Goal: Task Accomplishment & Management: Use online tool/utility

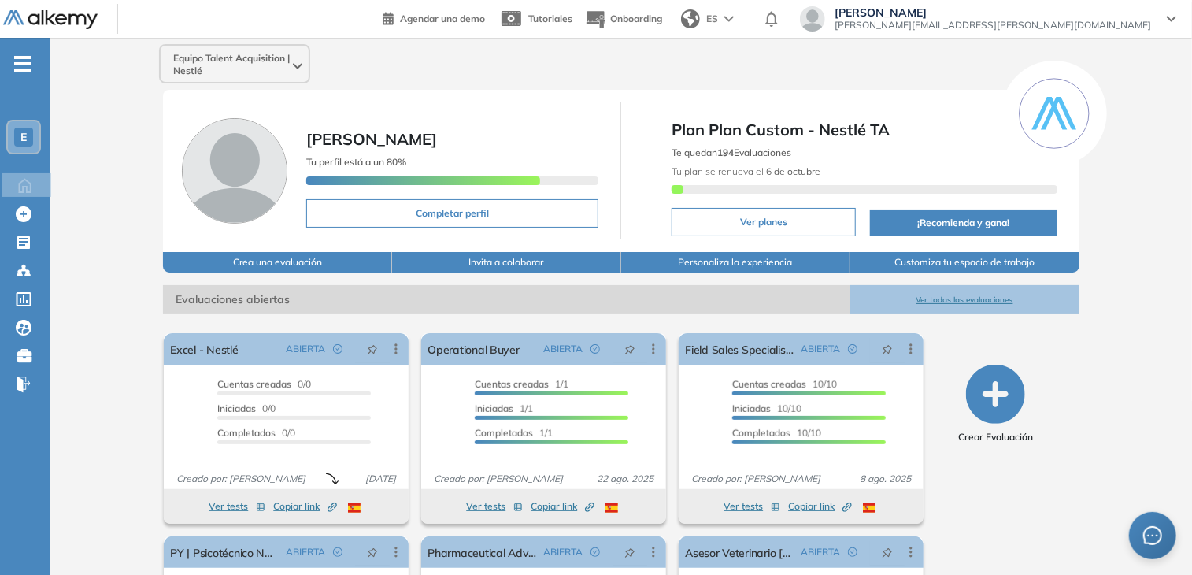
scroll to position [41, 0]
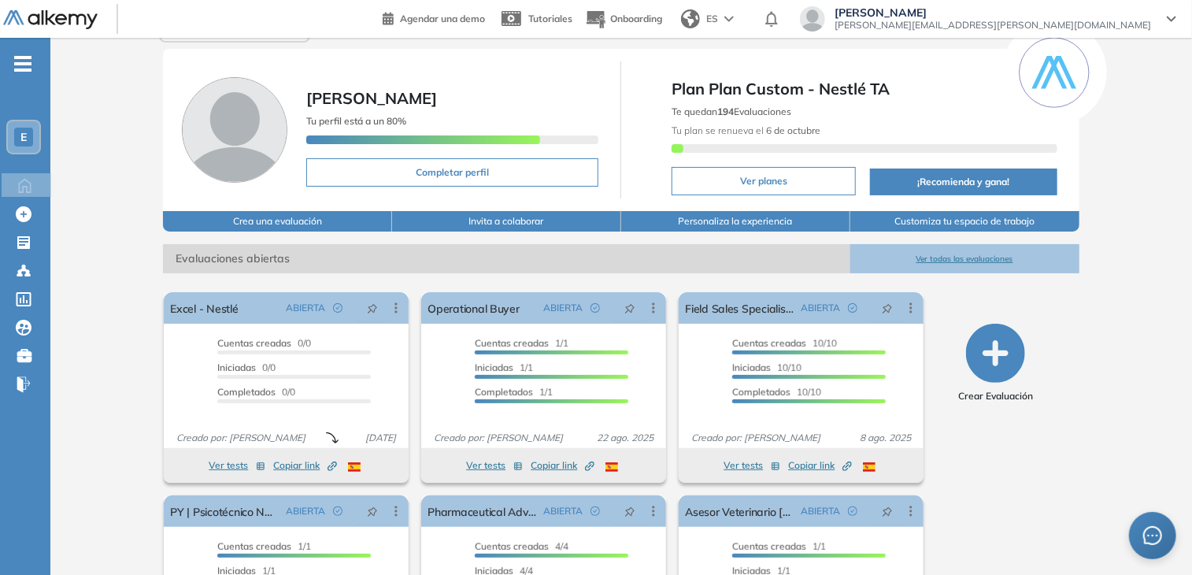
click at [995, 259] on button "Ver todas las evaluaciones" at bounding box center [965, 258] width 229 height 29
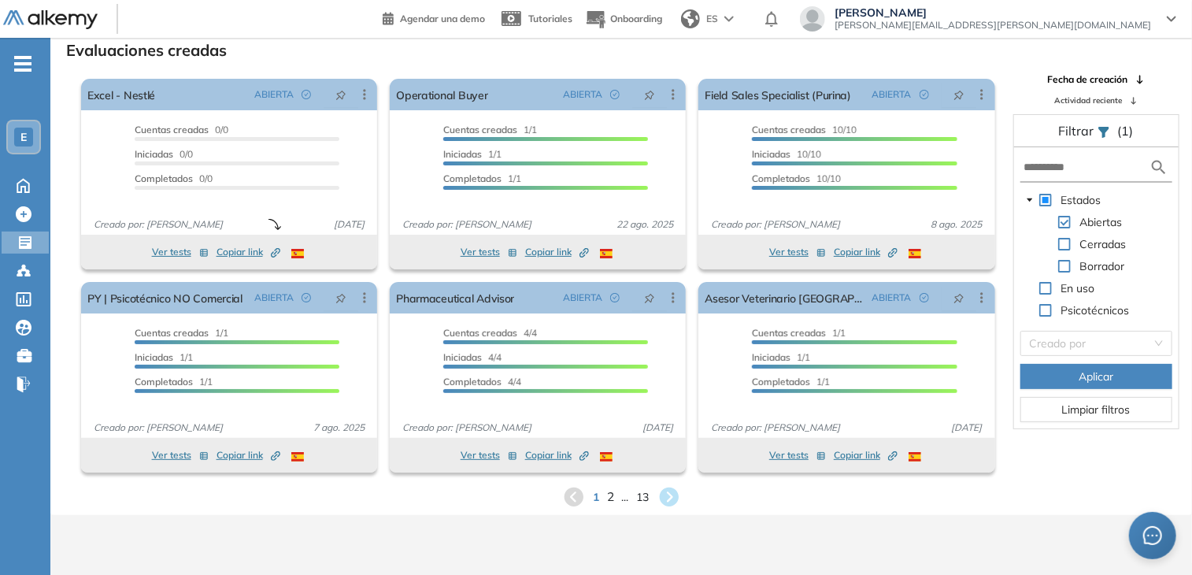
click at [608, 498] on span "2" at bounding box center [610, 496] width 7 height 18
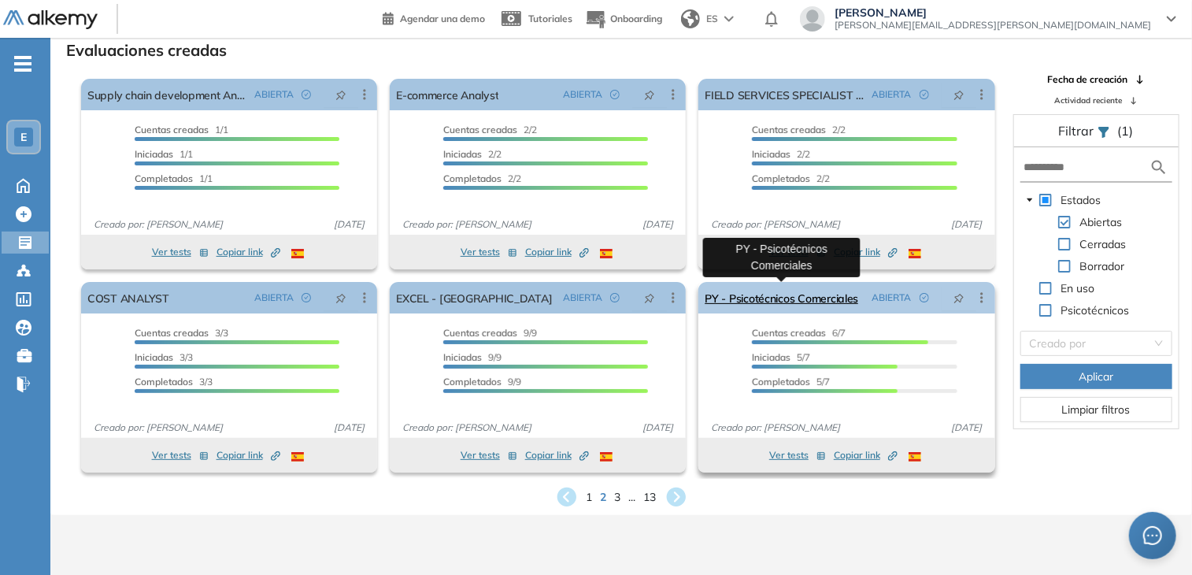
click at [784, 299] on link "PY - Psicotécnicos Comerciales" at bounding box center [782, 298] width 154 height 32
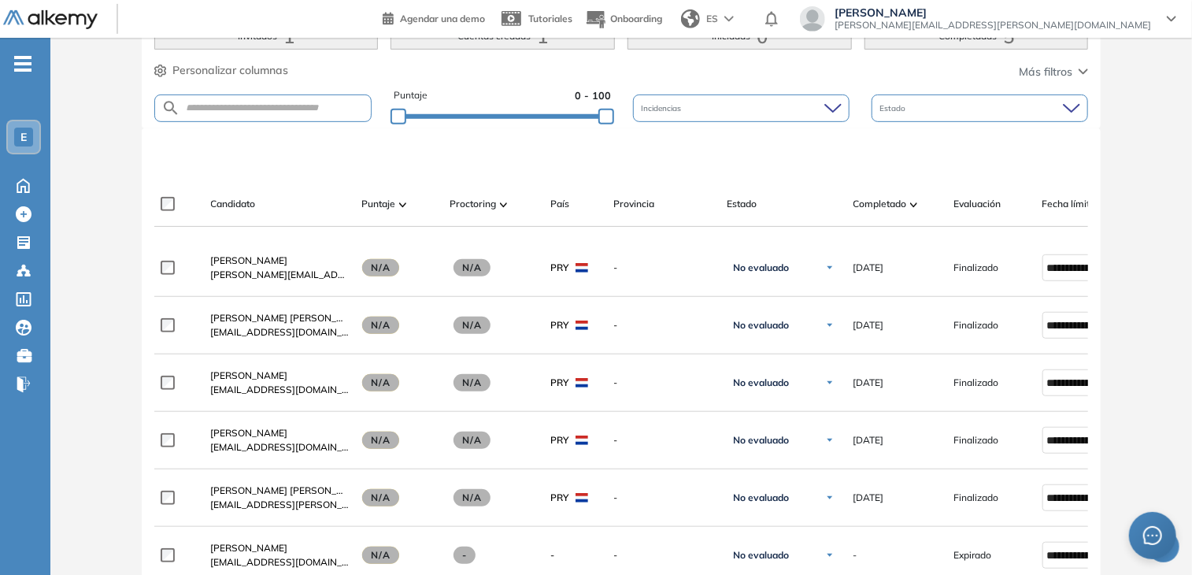
scroll to position [340, 0]
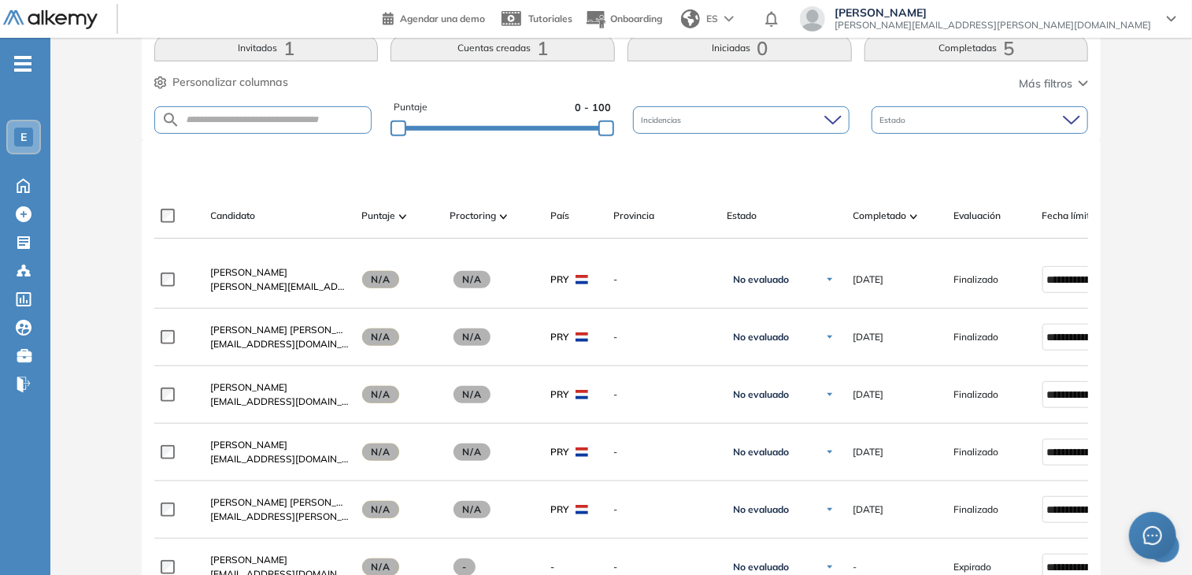
drag, startPoint x: 960, startPoint y: 247, endPoint x: 1008, endPoint y: 250, distance: 48.1
click at [1008, 250] on div at bounding box center [621, 245] width 935 height 13
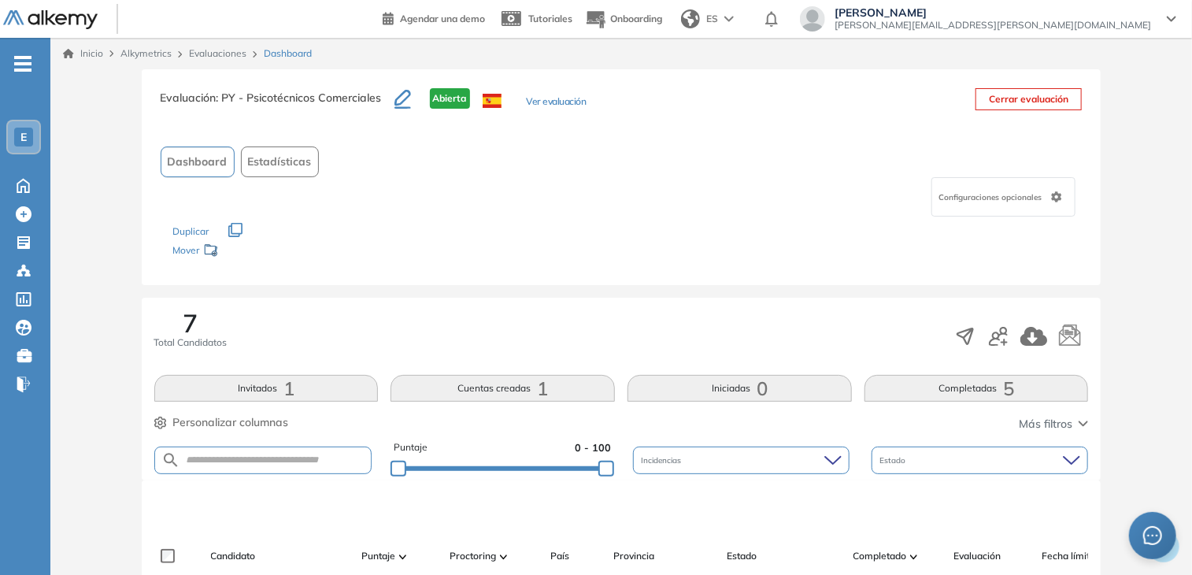
click at [203, 158] on span "Dashboard" at bounding box center [198, 162] width 60 height 17
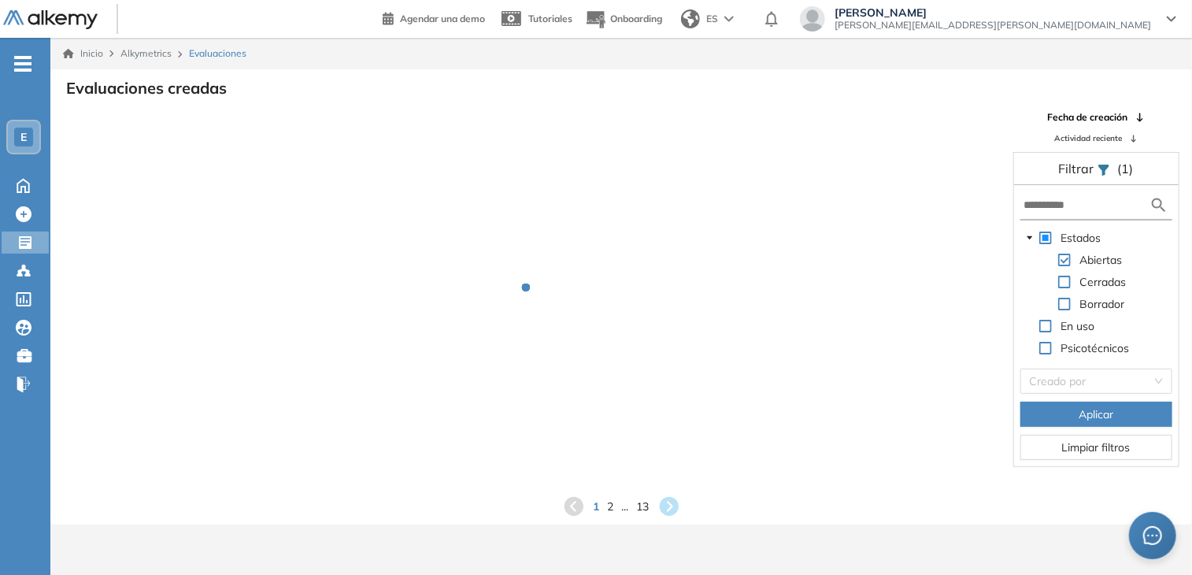
scroll to position [38, 0]
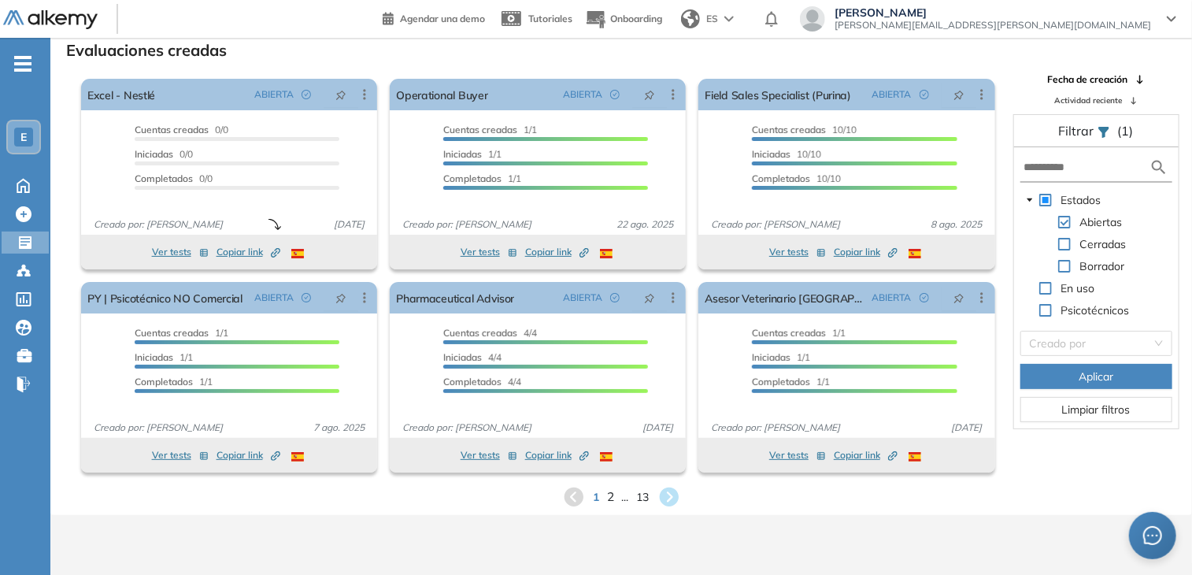
click at [612, 501] on span "2" at bounding box center [610, 496] width 7 height 18
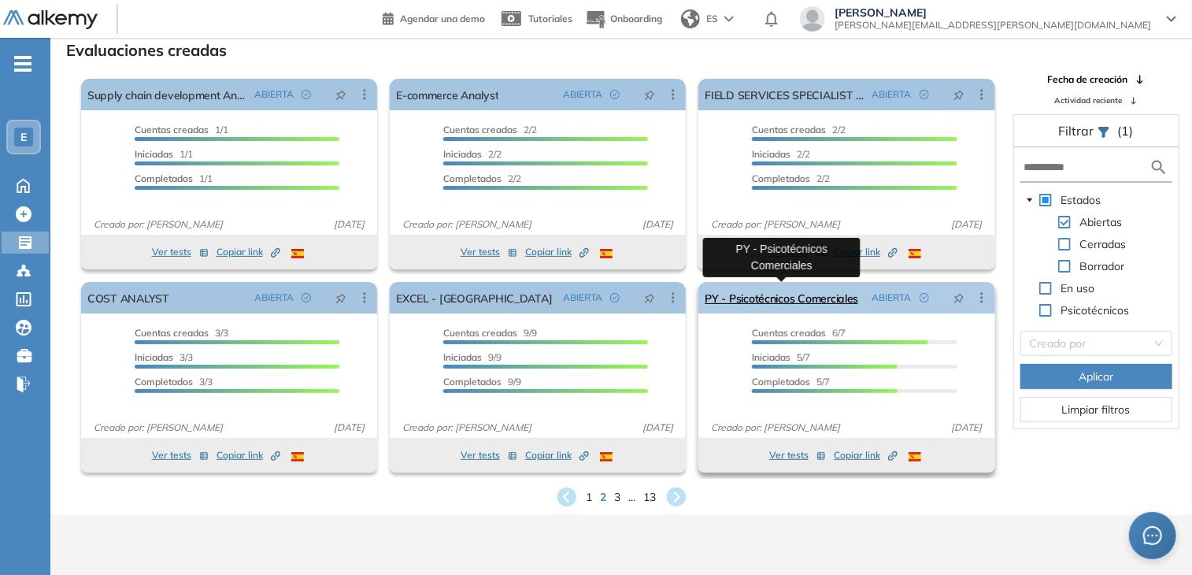
click at [743, 298] on link "PY - Psicotécnicos Comerciales" at bounding box center [782, 298] width 154 height 32
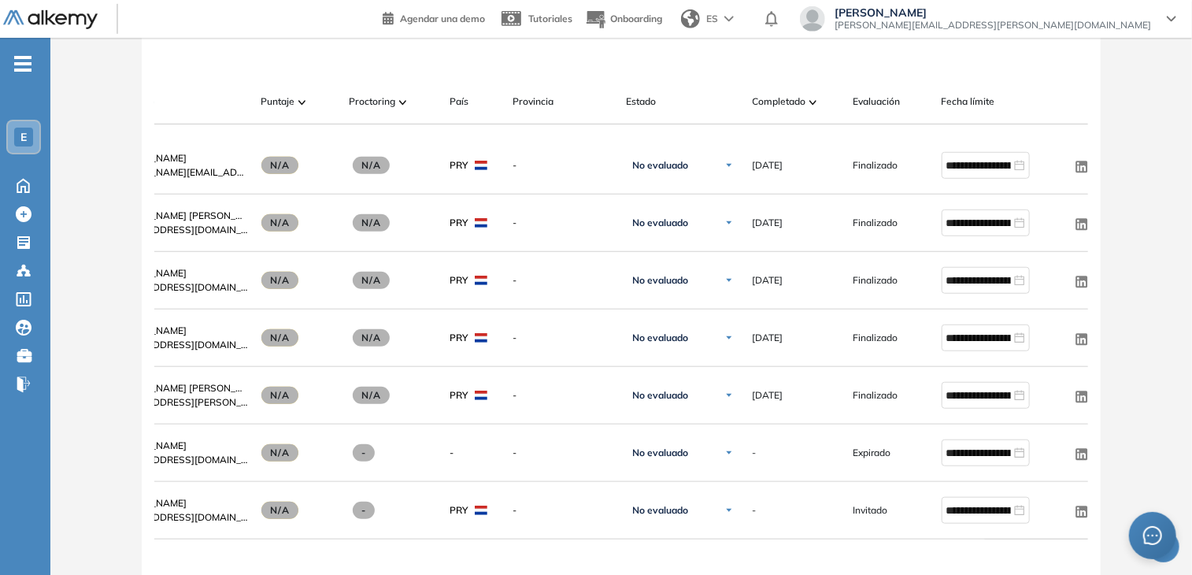
scroll to position [0, 123]
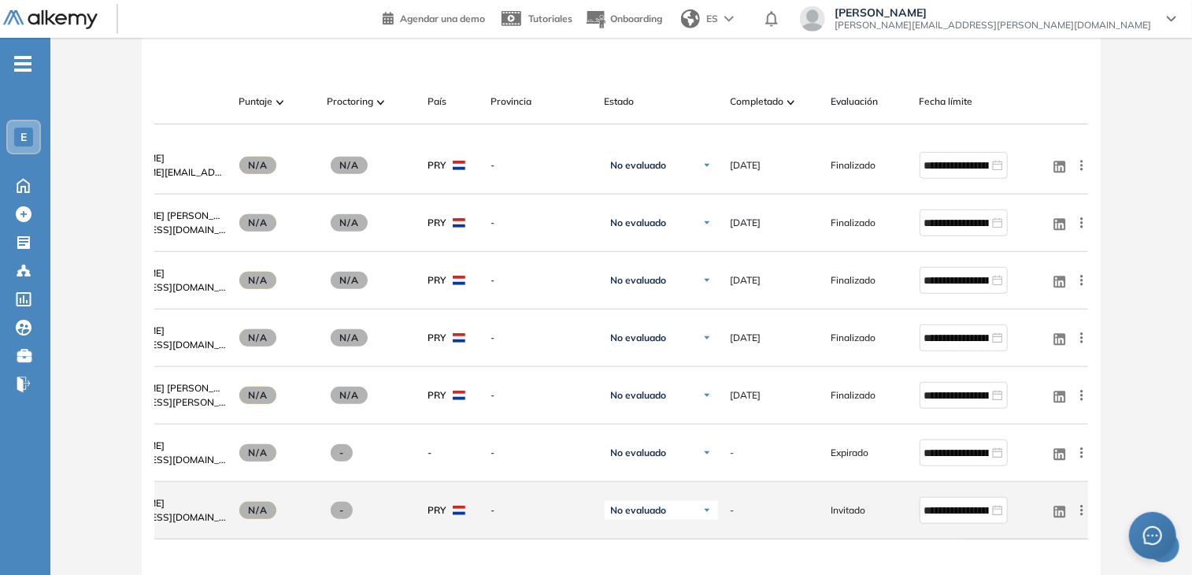
click at [1082, 515] on icon at bounding box center [1081, 510] width 2 height 10
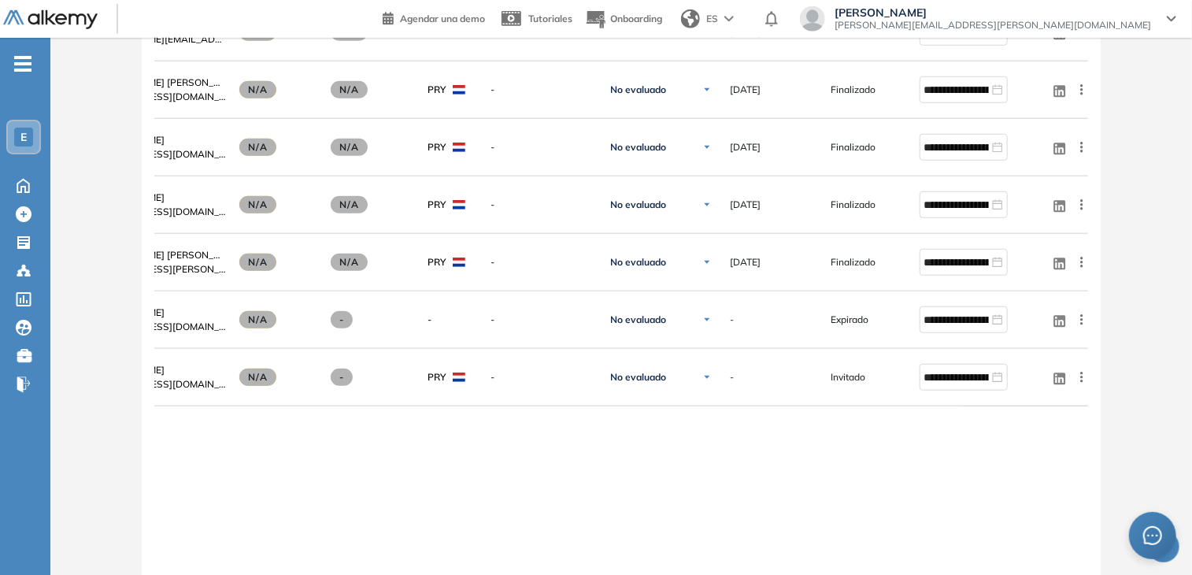
scroll to position [604, 0]
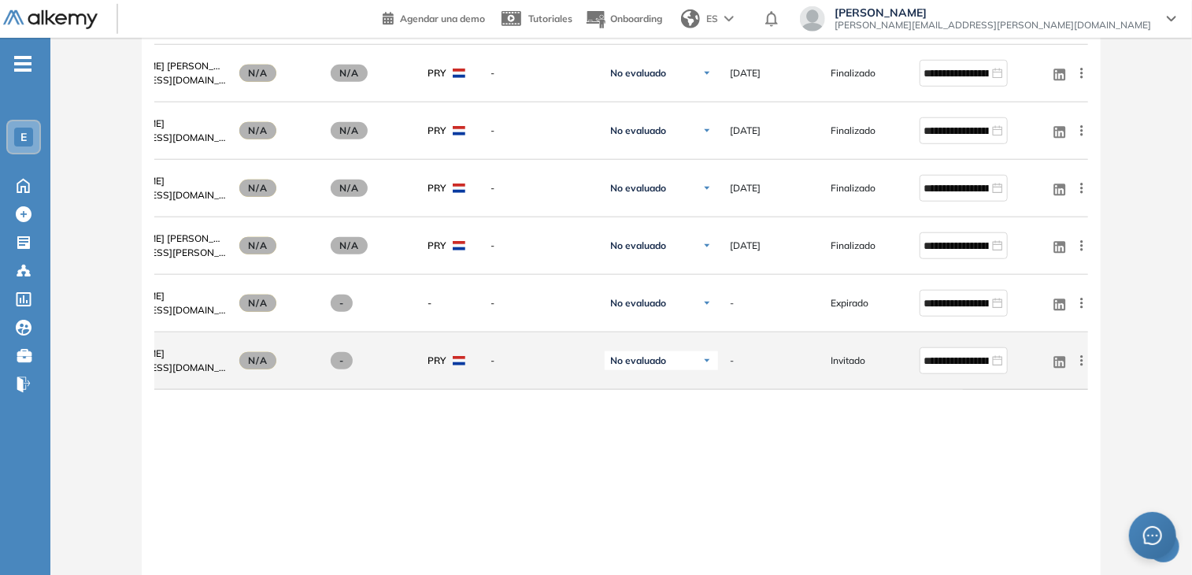
click at [1083, 365] on icon at bounding box center [1081, 360] width 2 height 10
click at [1021, 387] on div "Enviar email" at bounding box center [1024, 377] width 105 height 17
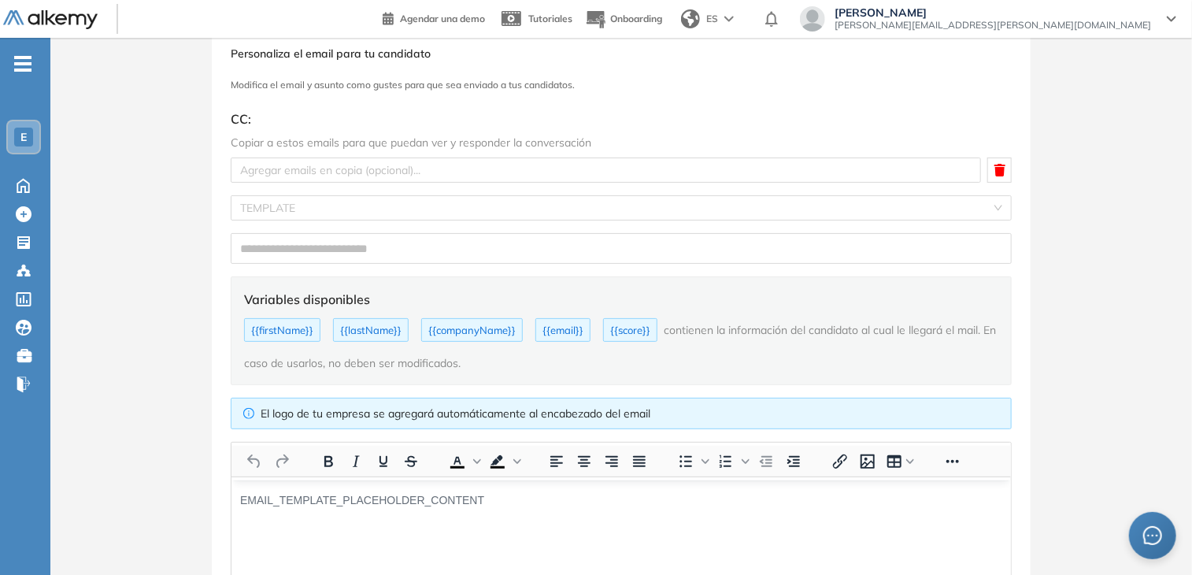
scroll to position [0, 0]
